Goal: Task Accomplishment & Management: Find specific page/section

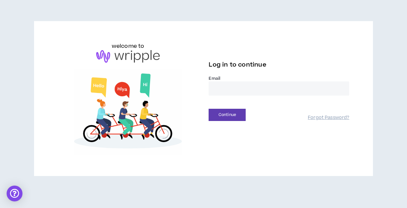
click at [221, 91] on input "email" at bounding box center [278, 89] width 140 height 14
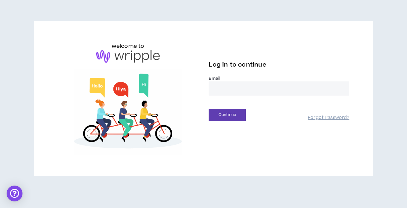
type input "**********"
click at [230, 113] on button "Continue" at bounding box center [226, 115] width 37 height 12
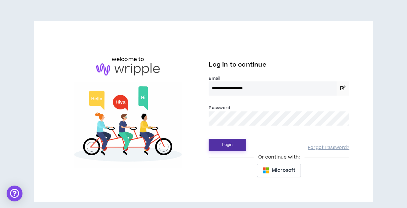
click at [221, 143] on button "Login" at bounding box center [226, 145] width 37 height 12
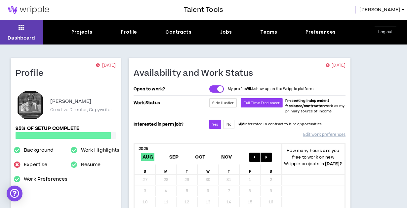
click at [223, 31] on div "Jobs" at bounding box center [226, 32] width 12 height 7
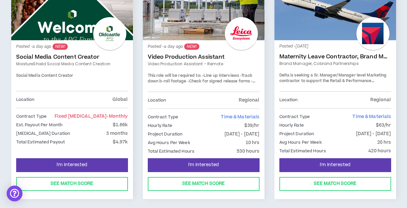
scroll to position [162, 0]
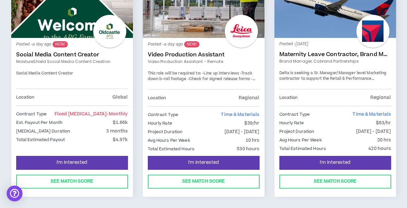
click at [213, 54] on link "Video Production Assistant" at bounding box center [204, 55] width 112 height 7
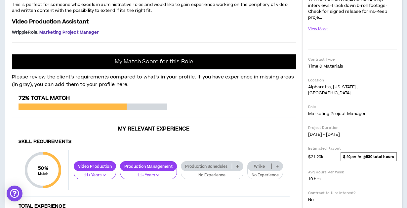
scroll to position [146, 0]
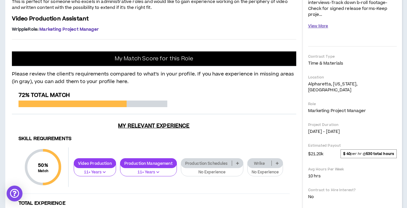
click at [320, 27] on button "View More" at bounding box center [318, 26] width 20 height 12
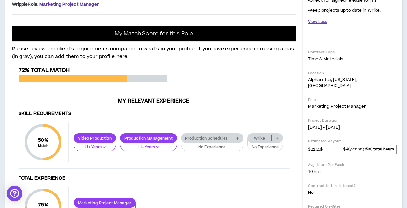
scroll to position [0, 0]
